Goal: Task Accomplishment & Management: Manage account settings

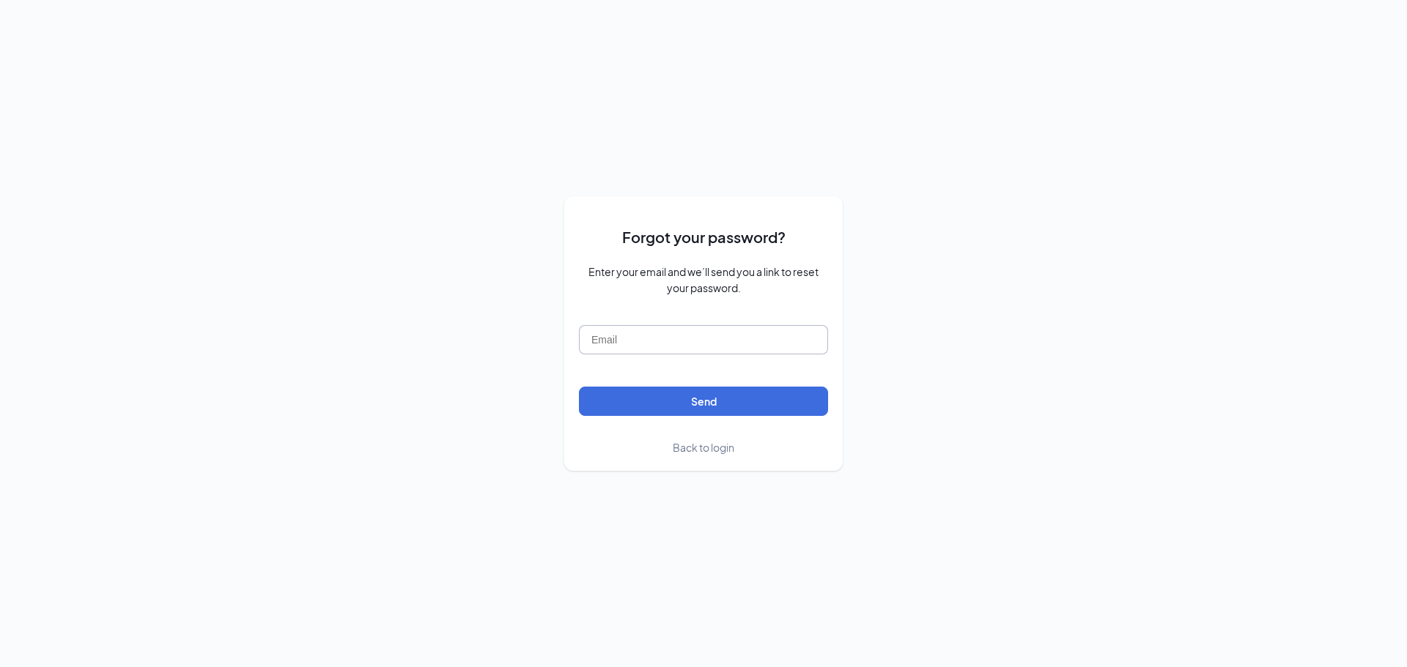
click at [629, 336] on input "text" at bounding box center [703, 339] width 249 height 29
type input "a"
click at [717, 449] on span "Back to login" at bounding box center [704, 447] width 62 height 13
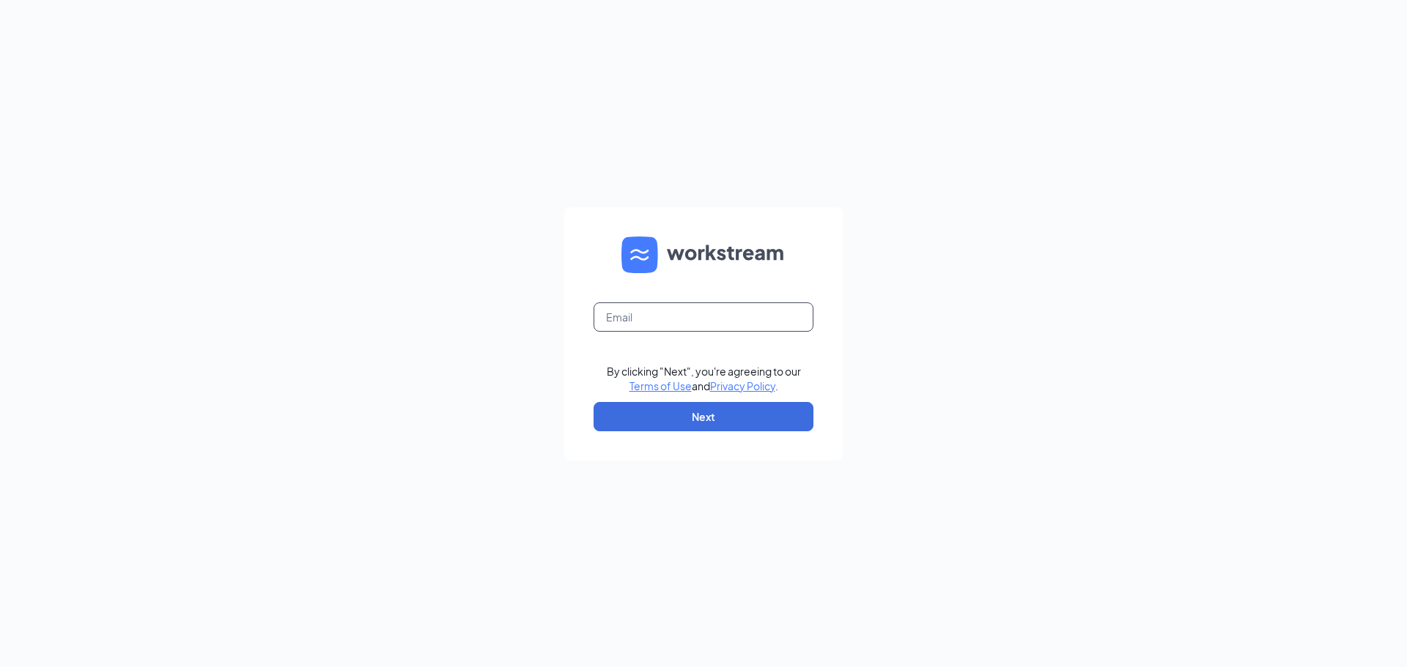
click at [635, 319] on input "text" at bounding box center [703, 317] width 220 height 29
type input "[EMAIL_ADDRESS][DOMAIN_NAME]"
click at [699, 414] on button "Next" at bounding box center [703, 416] width 220 height 29
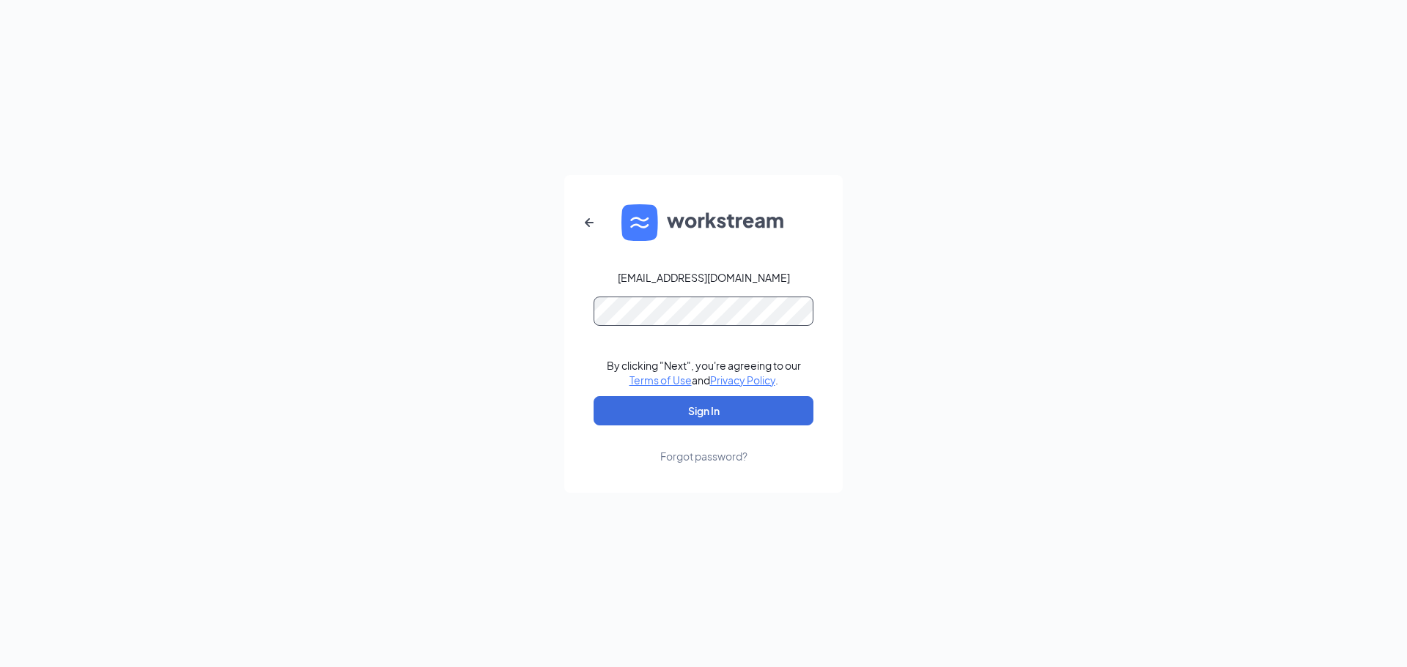
click at [593, 396] on button "Sign In" at bounding box center [703, 410] width 220 height 29
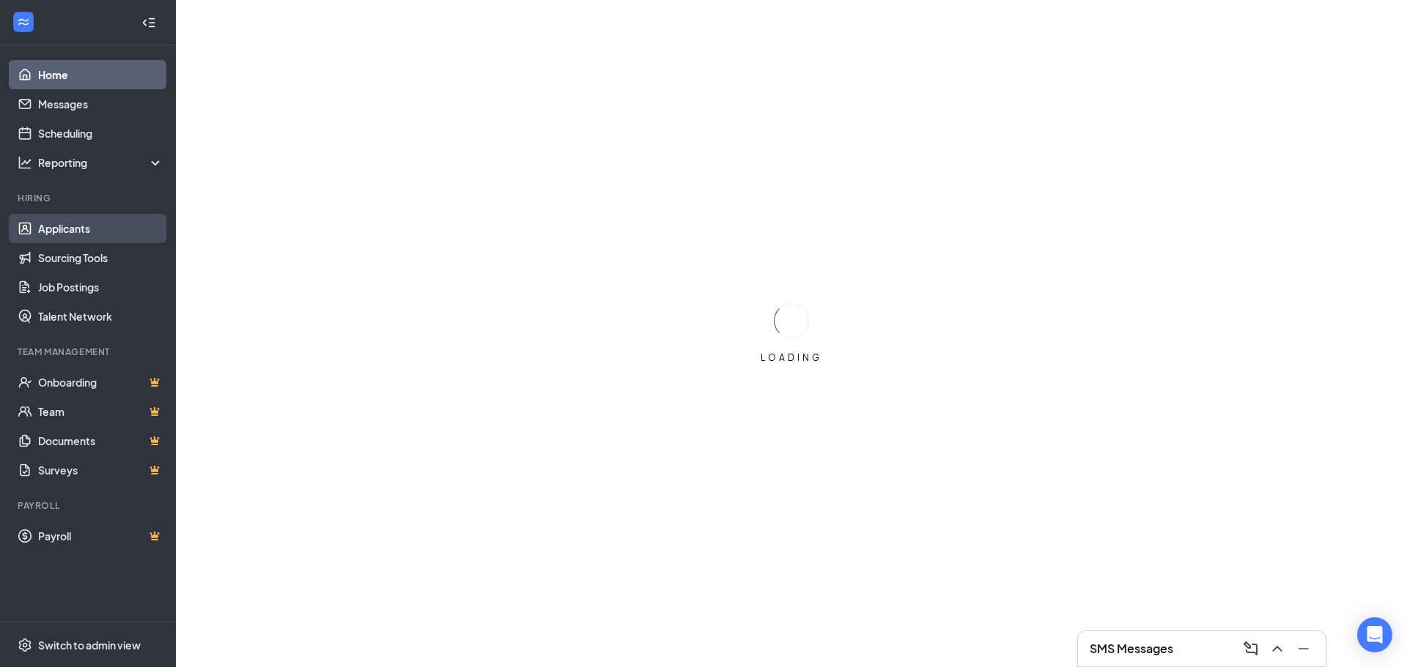
drag, startPoint x: 81, startPoint y: 226, endPoint x: 86, endPoint y: 233, distance: 8.4
click at [81, 226] on link "Applicants" at bounding box center [100, 228] width 125 height 29
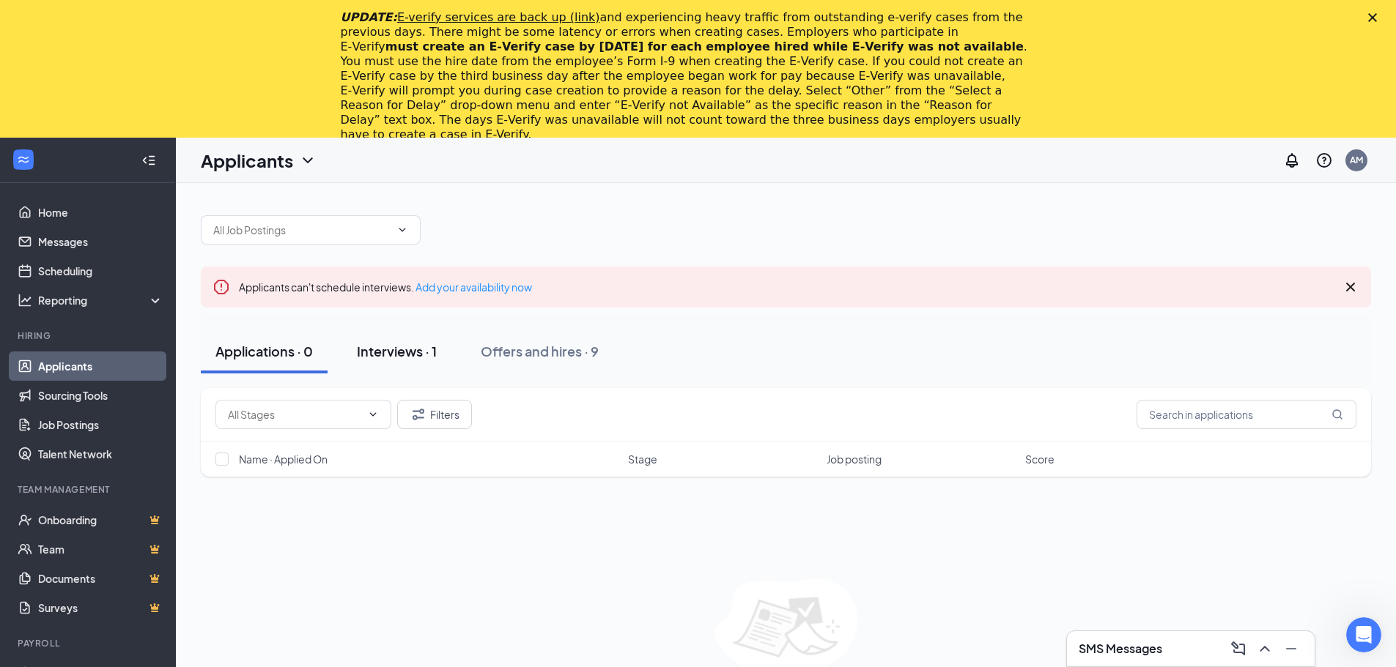
click at [396, 349] on div "Interviews · 1" at bounding box center [397, 351] width 80 height 18
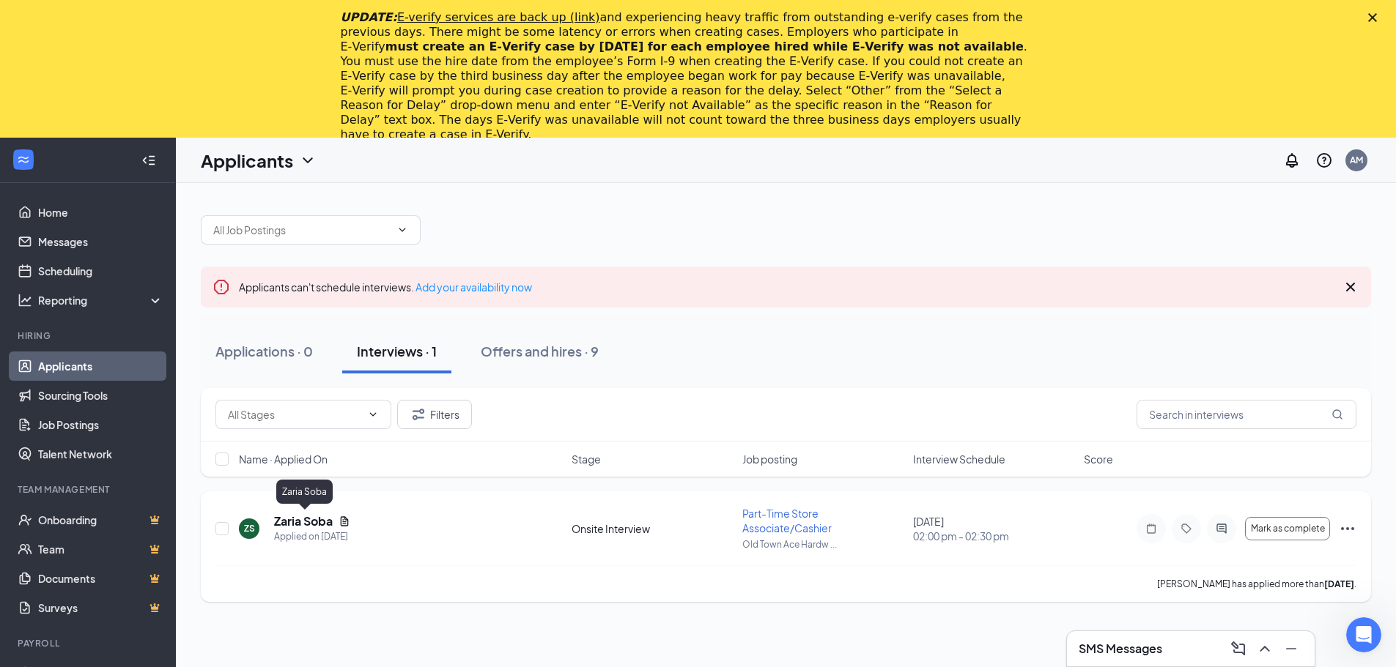
click at [311, 524] on h5 "Zaria Soba" at bounding box center [303, 522] width 59 height 16
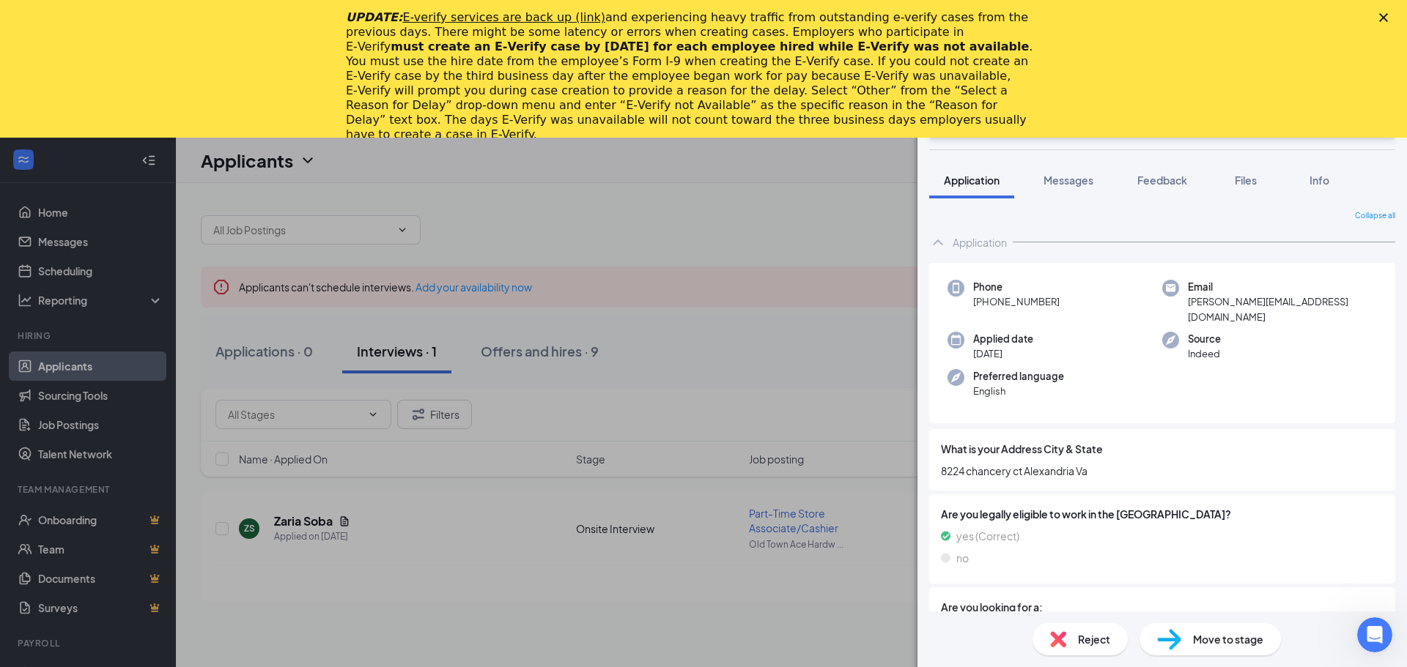
click at [1387, 20] on icon "Close" at bounding box center [1383, 17] width 9 height 9
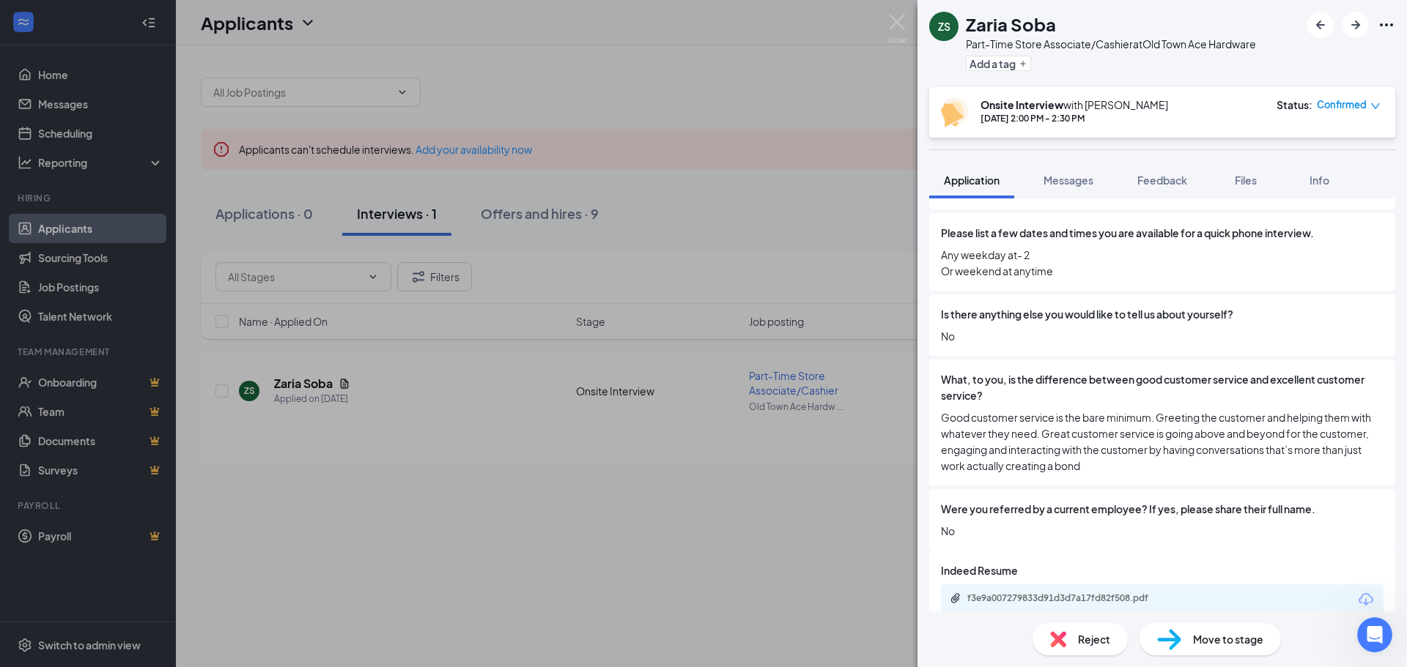
scroll to position [1161, 0]
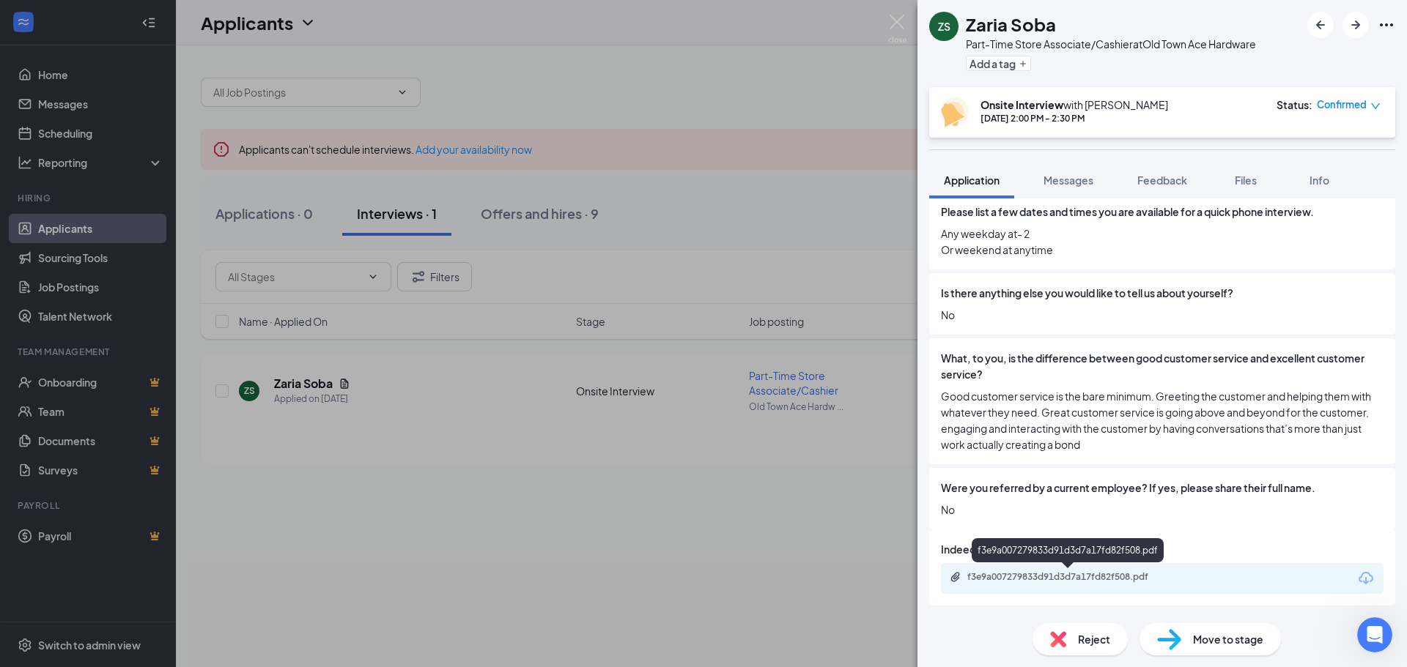
click at [1087, 580] on div "f3e9a007279833d91d3d7a17fd82f508.pdf" at bounding box center [1069, 577] width 205 height 12
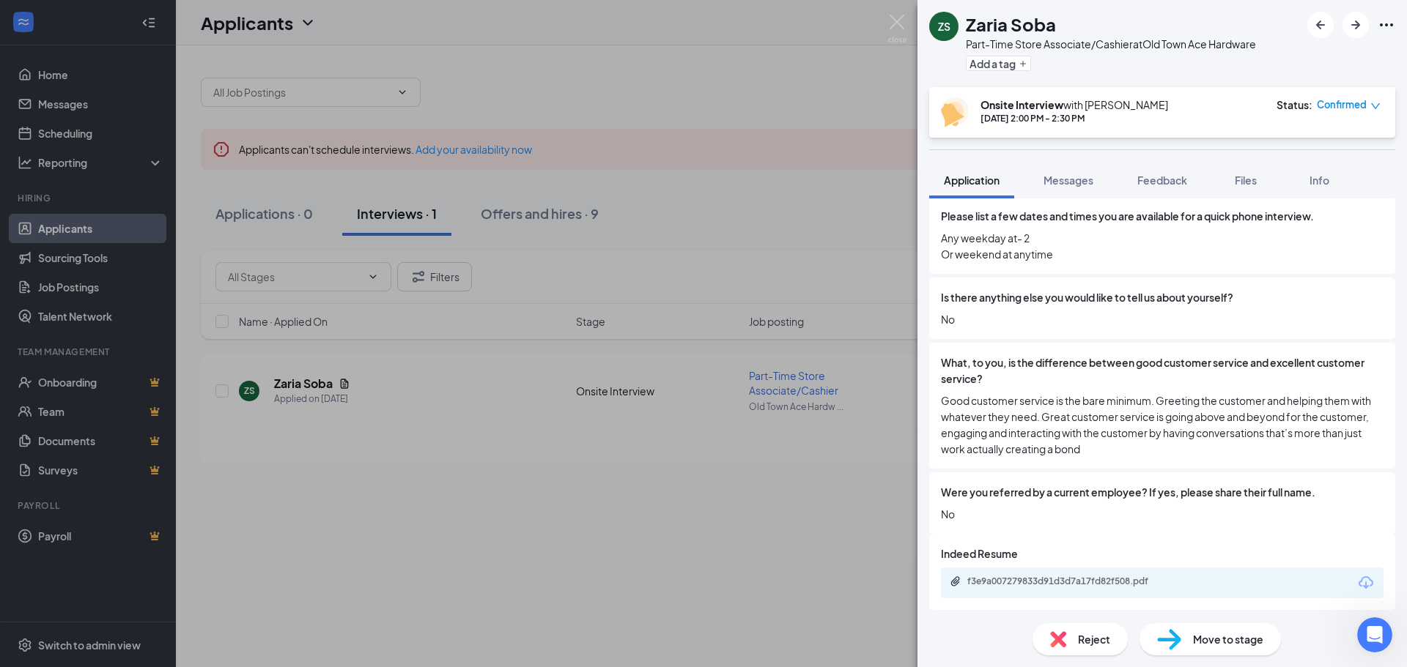
click at [1383, 26] on icon "Ellipses" at bounding box center [1386, 25] width 18 height 18
click at [893, 22] on img at bounding box center [897, 29] width 18 height 29
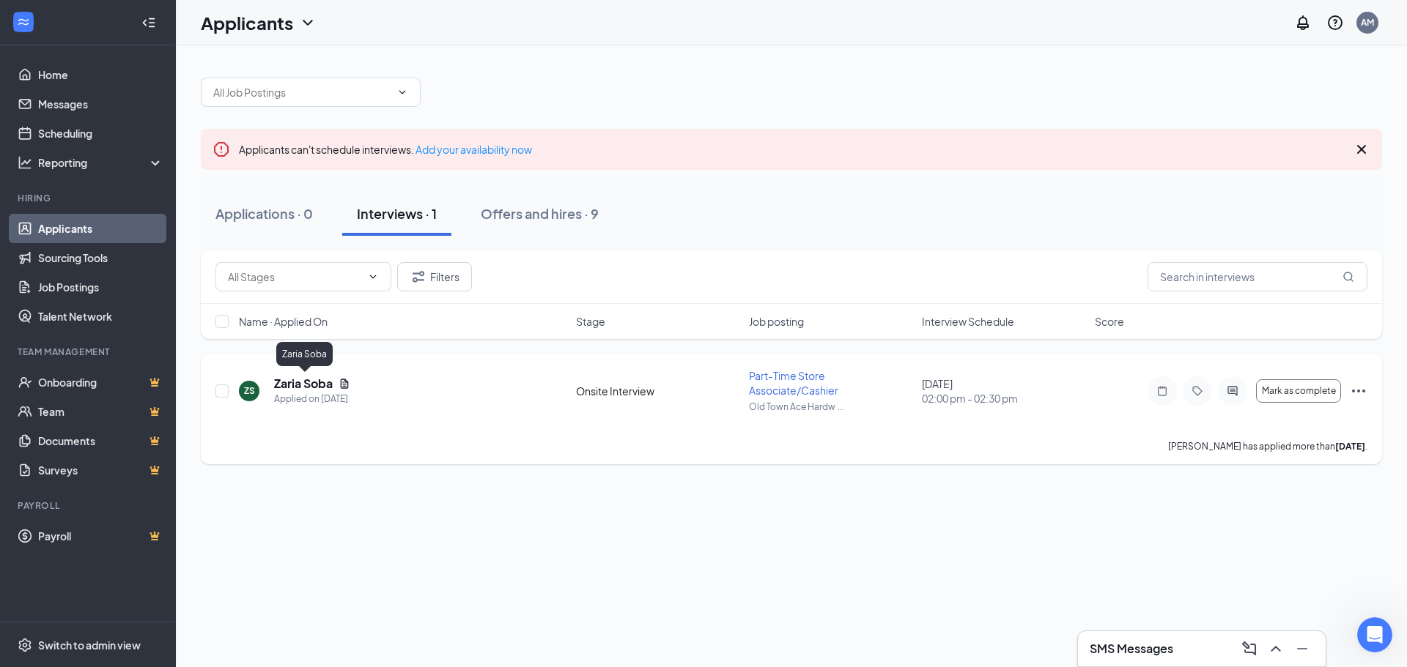
click at [319, 388] on h5 "Zaria Soba" at bounding box center [303, 384] width 59 height 16
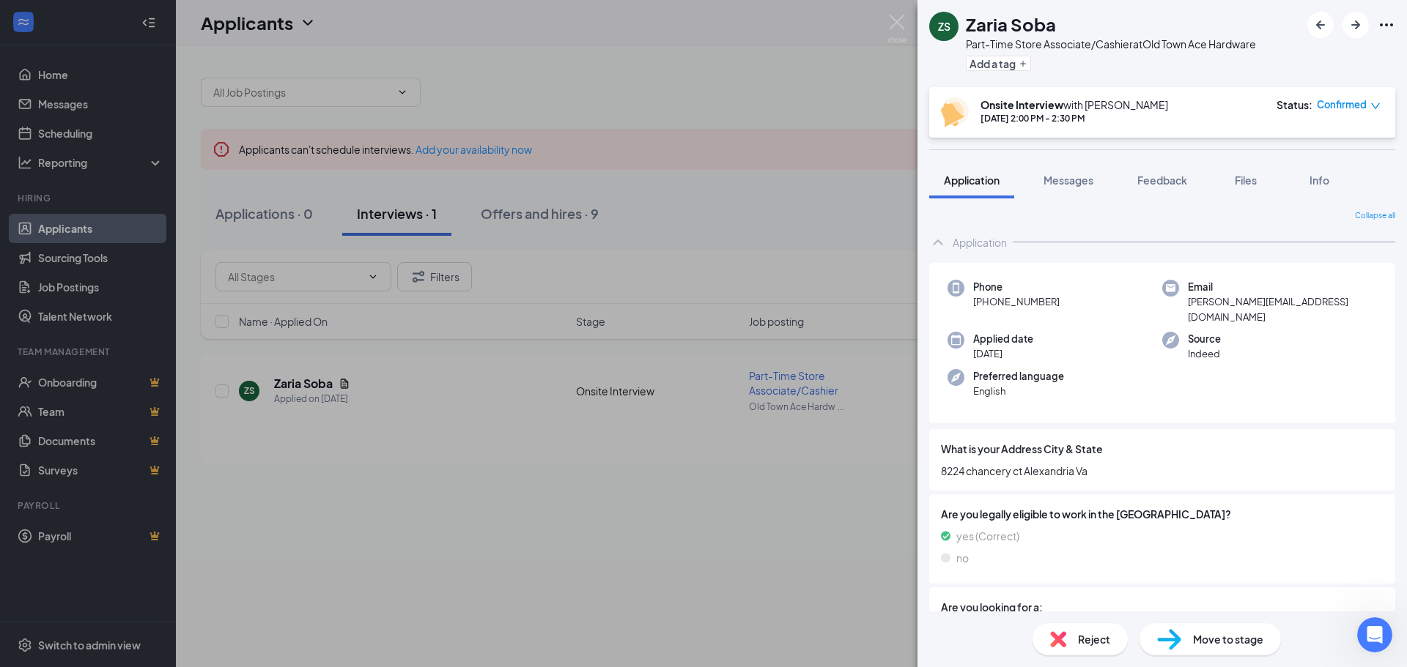
click at [1380, 28] on icon "Ellipses" at bounding box center [1386, 25] width 18 height 18
click at [1275, 56] on link "View full application" at bounding box center [1307, 58] width 158 height 15
click at [905, 21] on img at bounding box center [897, 29] width 18 height 29
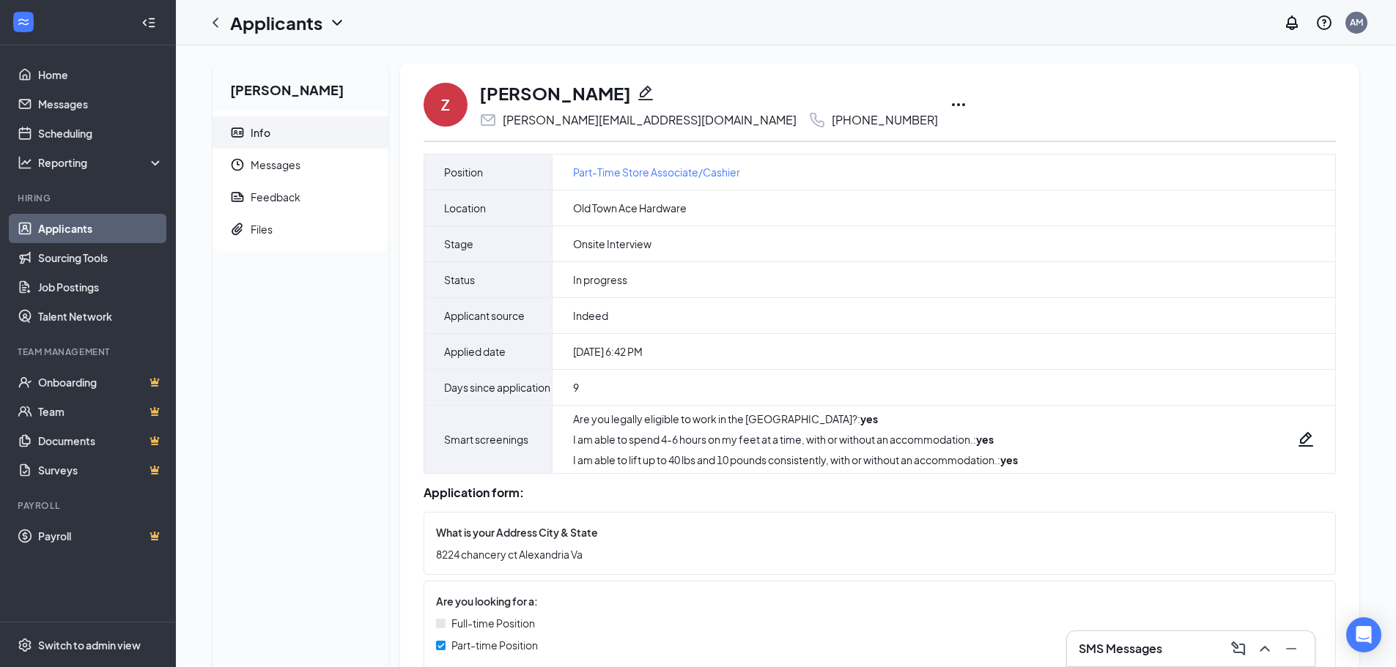
click at [950, 108] on icon "Ellipses" at bounding box center [959, 105] width 18 height 18
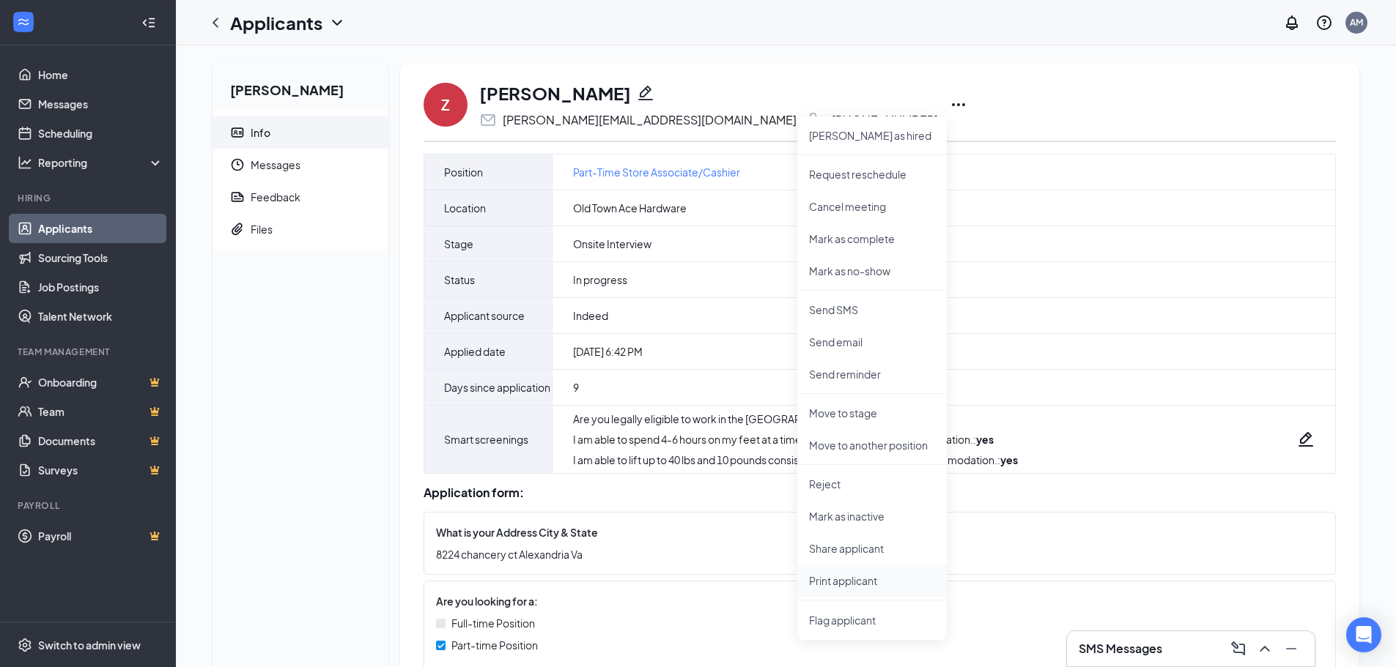
click at [835, 582] on p "Print applicant" at bounding box center [872, 581] width 126 height 15
